Goal: Task Accomplishment & Management: Complete application form

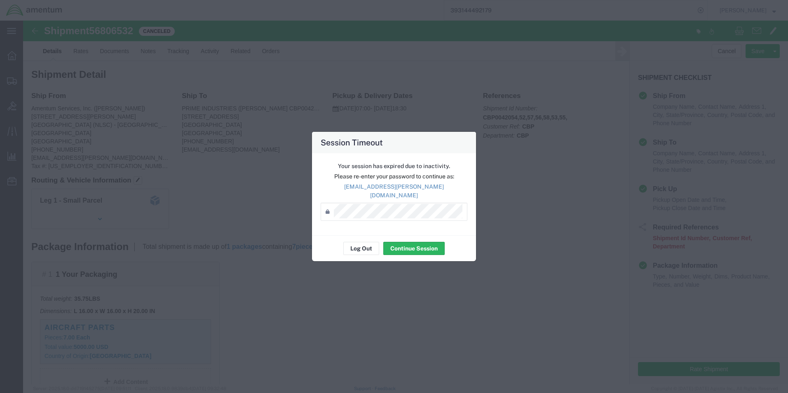
scroll to position [82, 0]
click at [427, 245] on button "Continue Session" at bounding box center [413, 248] width 61 height 13
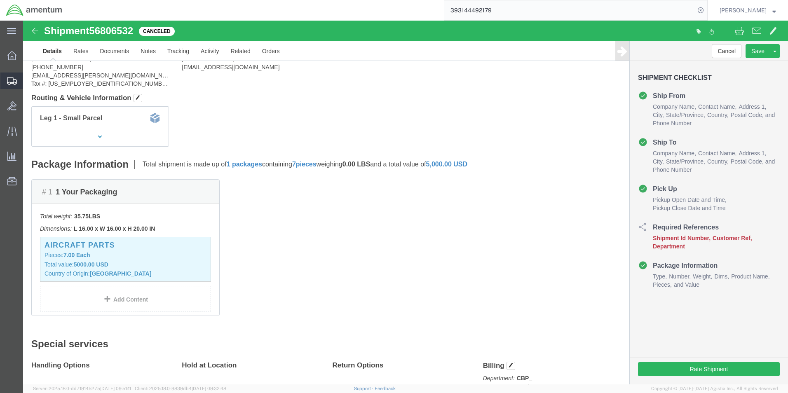
click at [0, 0] on span "Create from Template" at bounding box center [0, 0] width 0 height 0
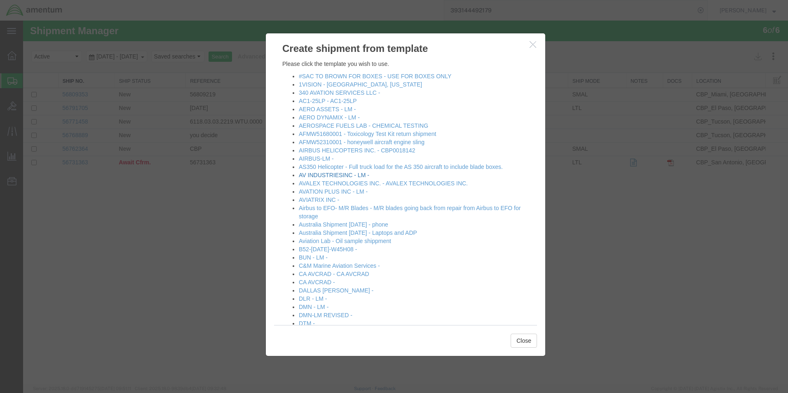
click at [333, 176] on link "AV INDUSTRIESINC - LM -" at bounding box center [334, 175] width 70 height 7
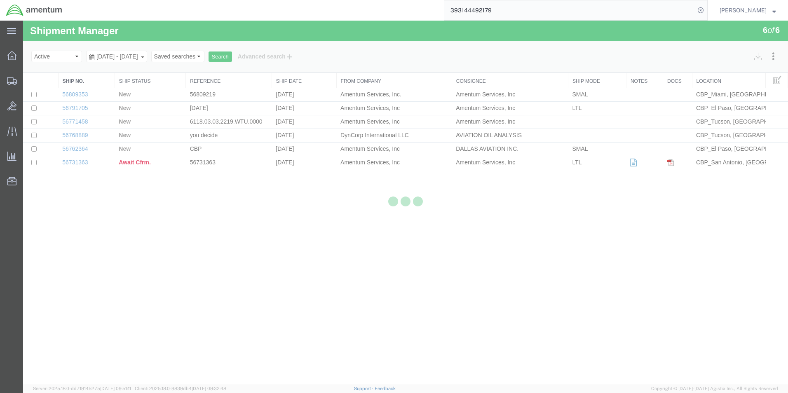
select select "49831"
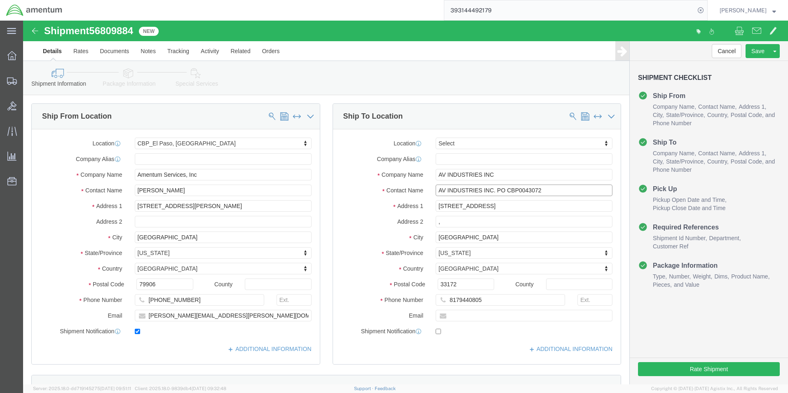
click input "AV INDUSTRIES INC. PO CBP0043072"
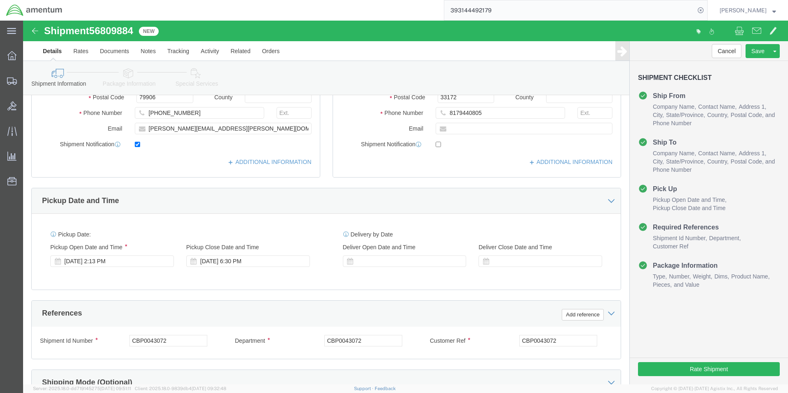
scroll to position [206, 0]
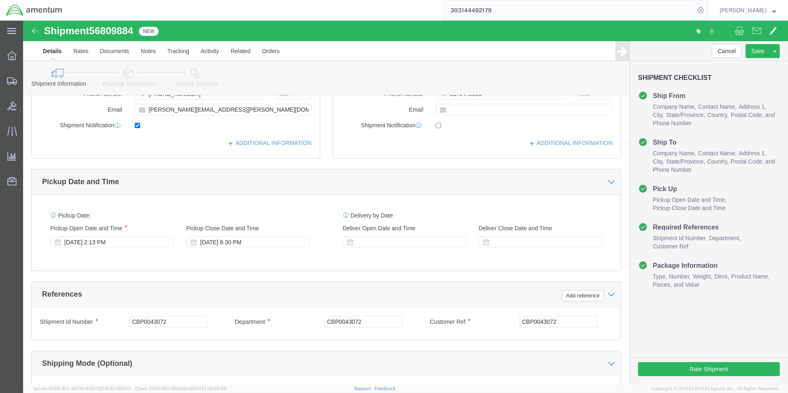
type input "AV INDUSTRIES INC. PO CBP0044002,43996,97,44000,001,43994"
click input "CBP0043072"
type input "CBP"
click input "CBP0043072"
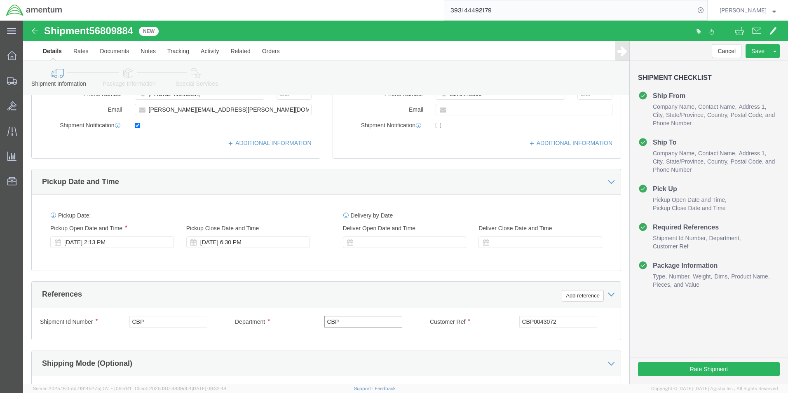
type input "CBP"
click input "CBP0043072"
type input "CBP"
click div "Shipping Mode (Optional)"
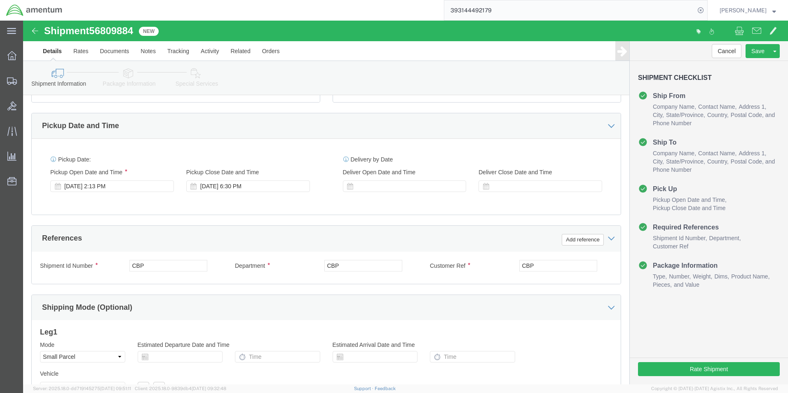
scroll to position [344, 0]
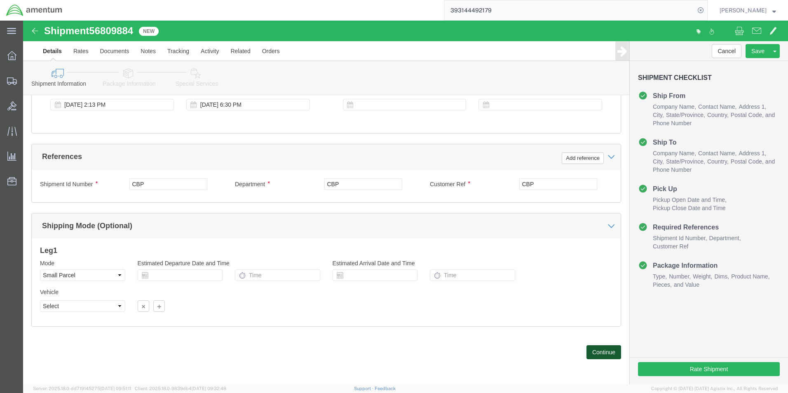
click button "Continue"
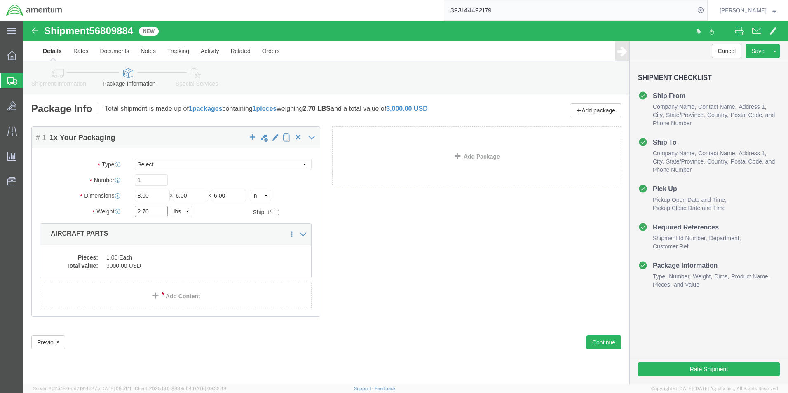
click input "2.70"
type input "26.30"
click input "8.00"
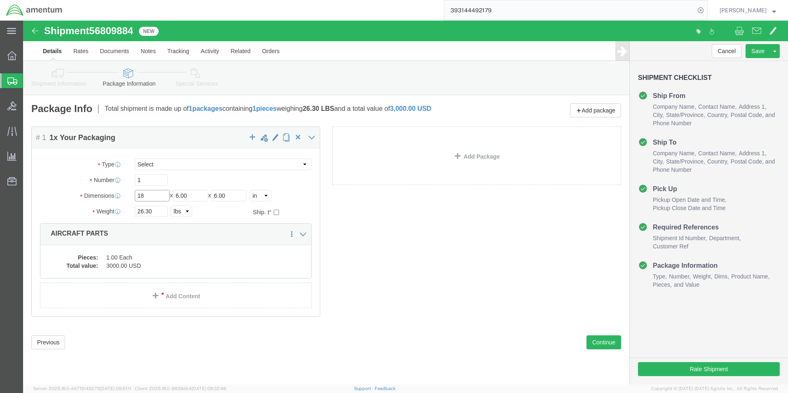
type input "18"
type input "12"
click dd "1.00 Each"
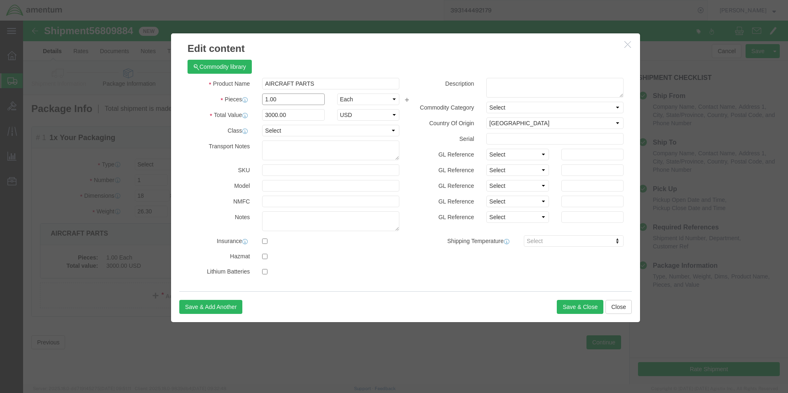
click input "1.00"
type input "6.00"
click input "18000"
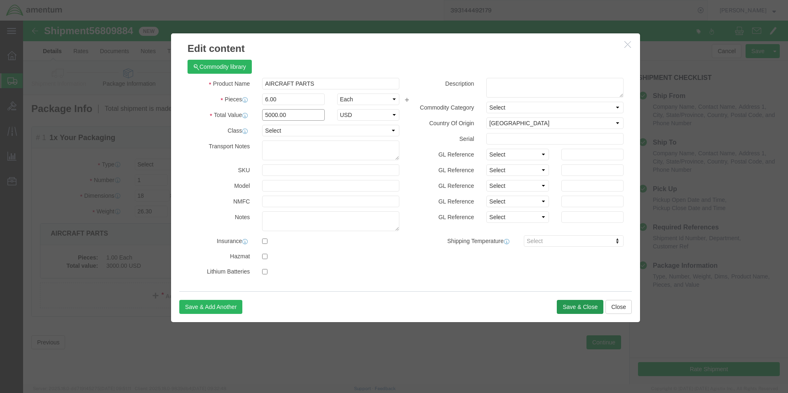
type input "5000.00"
click button "Save & Close"
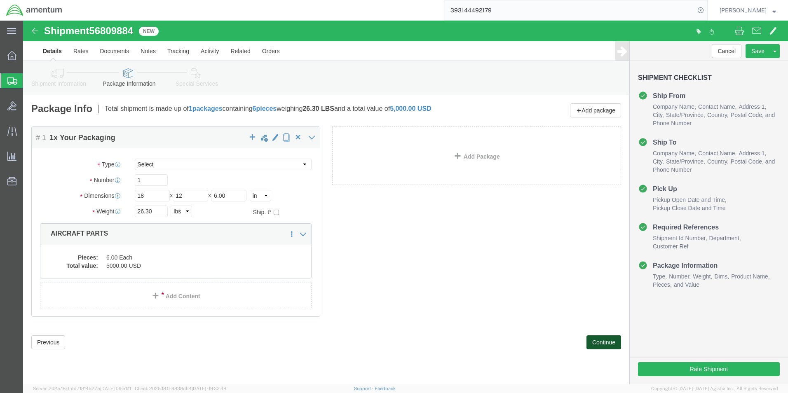
click button "Continue"
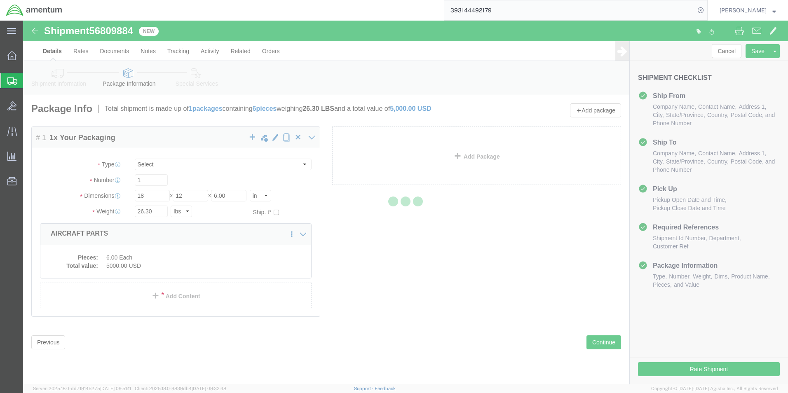
select select
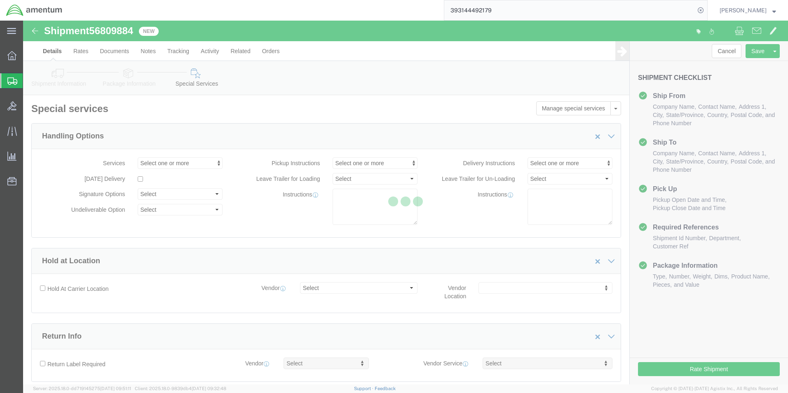
select select "DEPARTMENT"
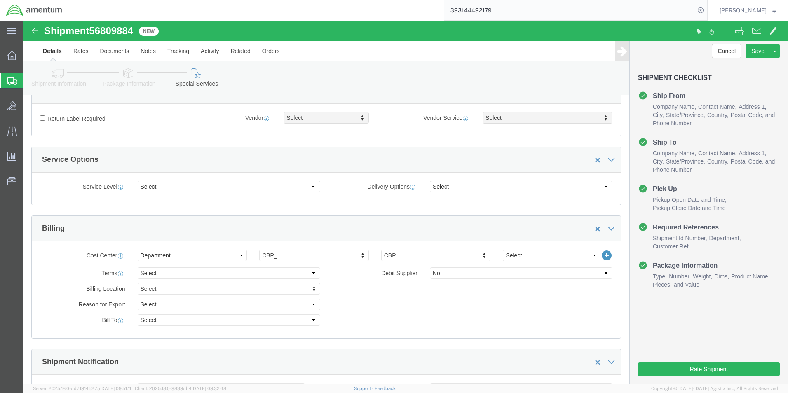
scroll to position [247, 0]
click select "Select 6118.03.03.2219.000.BUN.0000 6118.03.03.2219.000.DLR.0000 6118.03.03.221…"
select select "96752"
click select "Select 6118.03.03.2219.000.BUN.0000 6118.03.03.2219.000.DLR.0000 6118.03.03.221…"
click div "Billing Location Select Select My Profile Location [PHONE_NUMBER] [PHONE_NUMBER…"
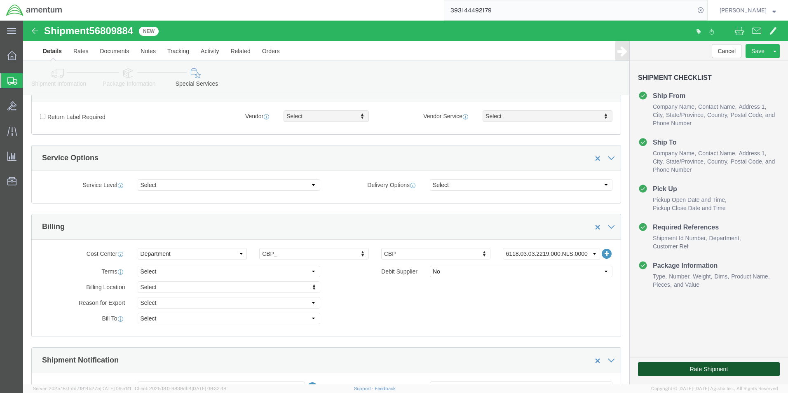
click button "Rate Shipment"
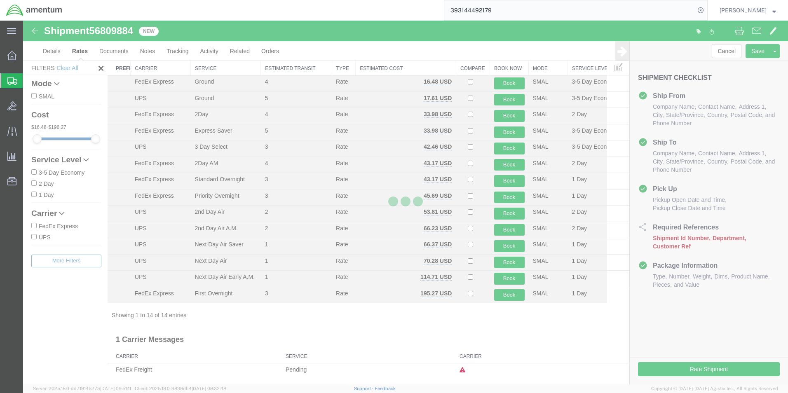
scroll to position [18, 0]
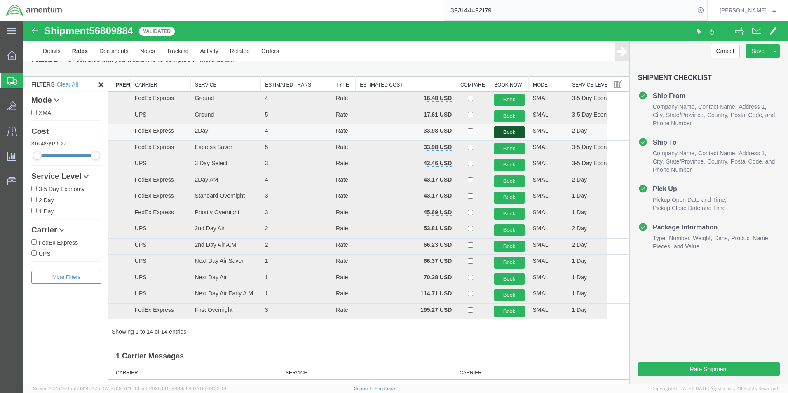
click at [505, 133] on button "Book" at bounding box center [509, 132] width 30 height 12
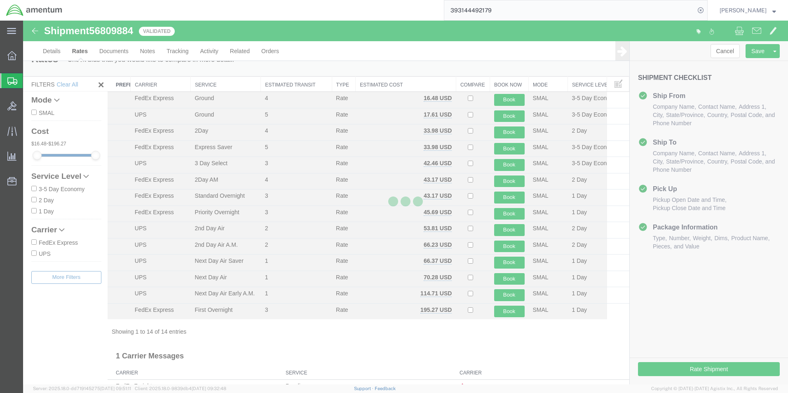
scroll to position [0, 0]
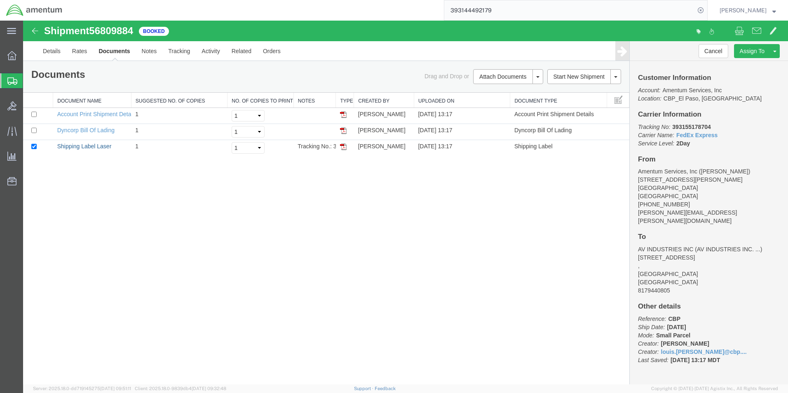
drag, startPoint x: 102, startPoint y: 146, endPoint x: 501, endPoint y: 299, distance: 427.2
click at [102, 146] on link "Shipping Label Laser" at bounding box center [84, 146] width 54 height 7
click at [92, 146] on link "Shipping Label Laser" at bounding box center [84, 146] width 54 height 7
